Goal: Task Accomplishment & Management: Complete application form

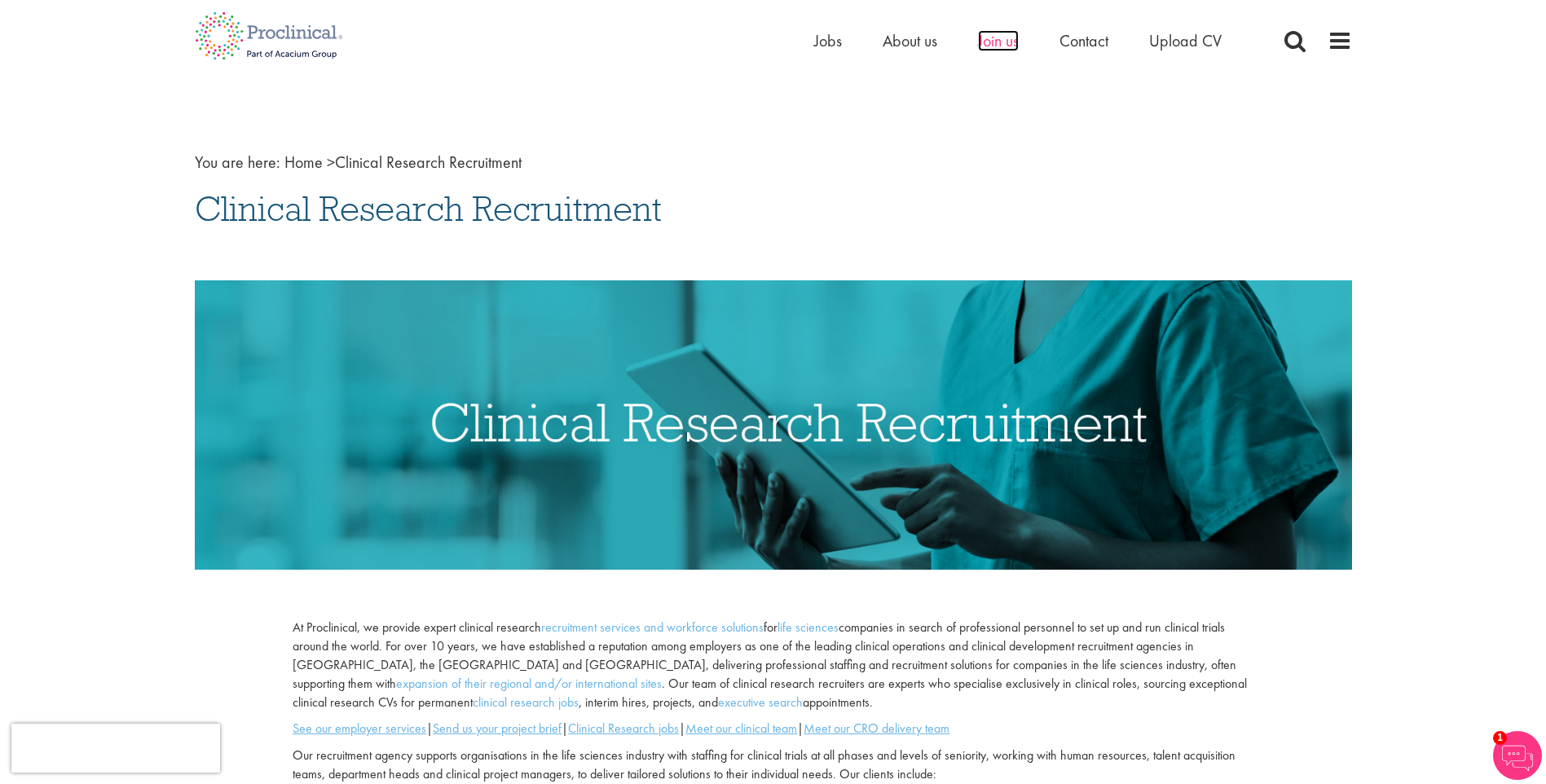
click at [1003, 41] on span "Join us" at bounding box center [999, 41] width 41 height 21
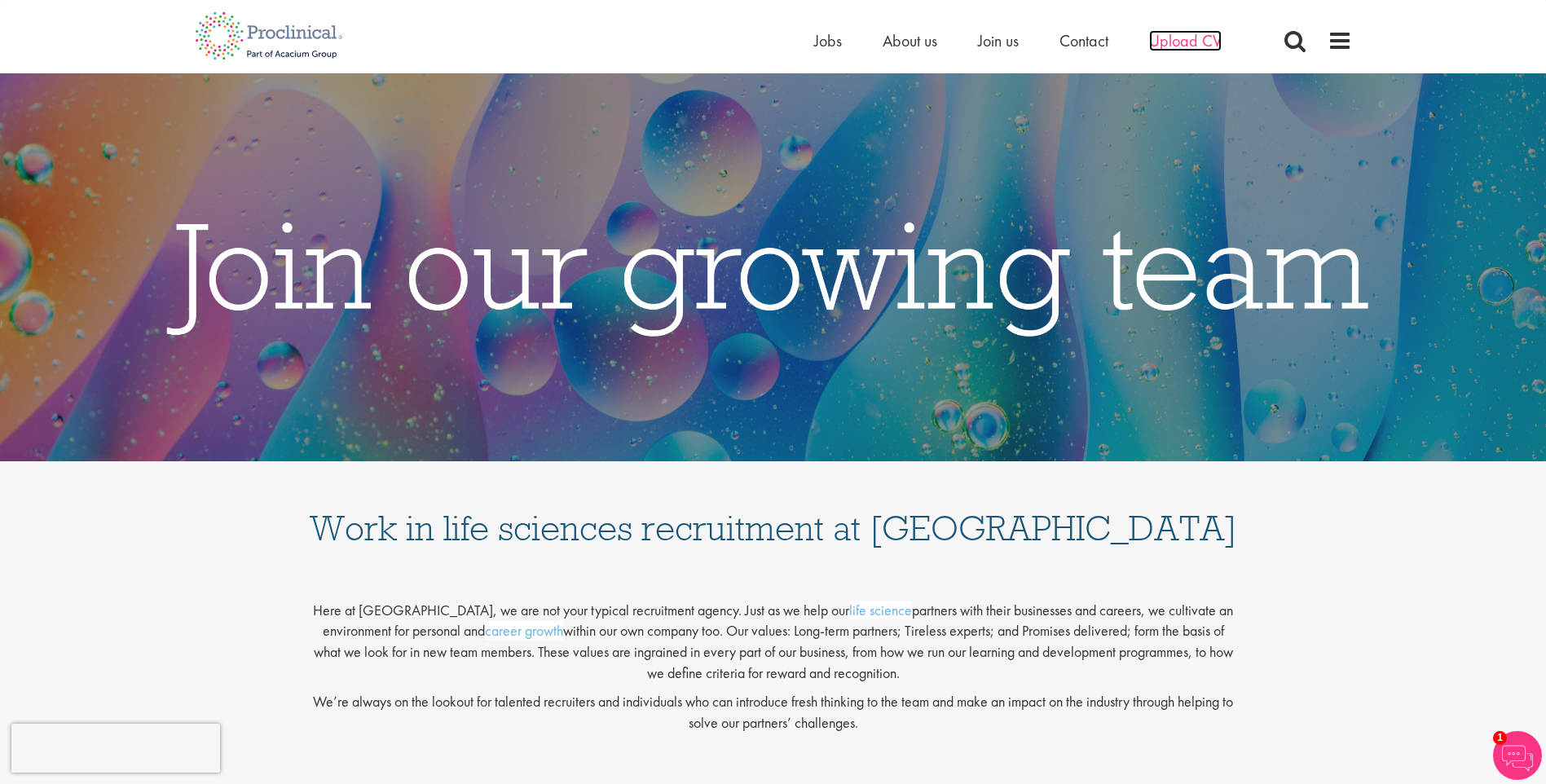
click at [1185, 40] on span "Upload CV" at bounding box center [1186, 41] width 73 height 21
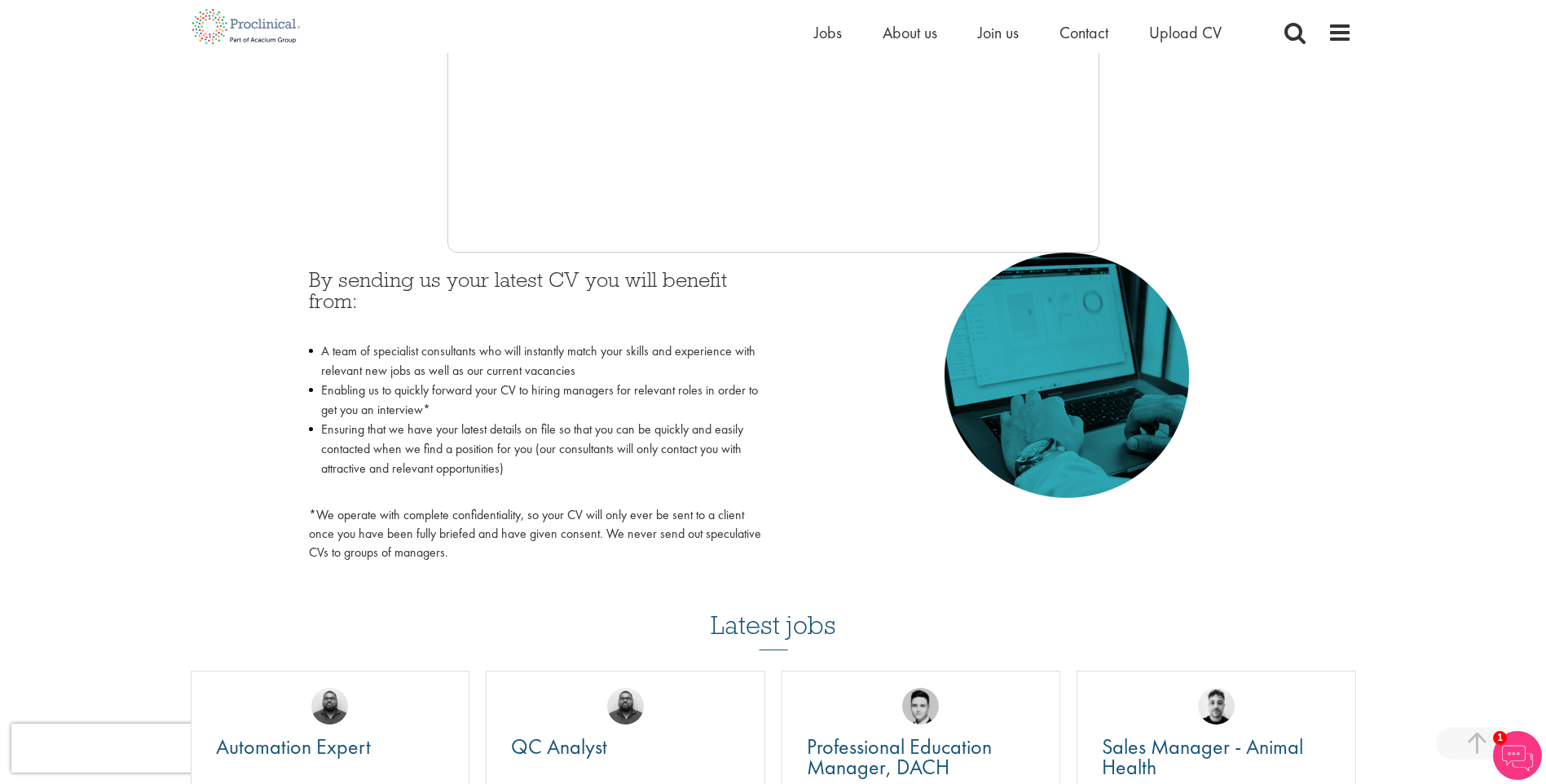
scroll to position [489, 0]
